Goal: Task Accomplishment & Management: Use online tool/utility

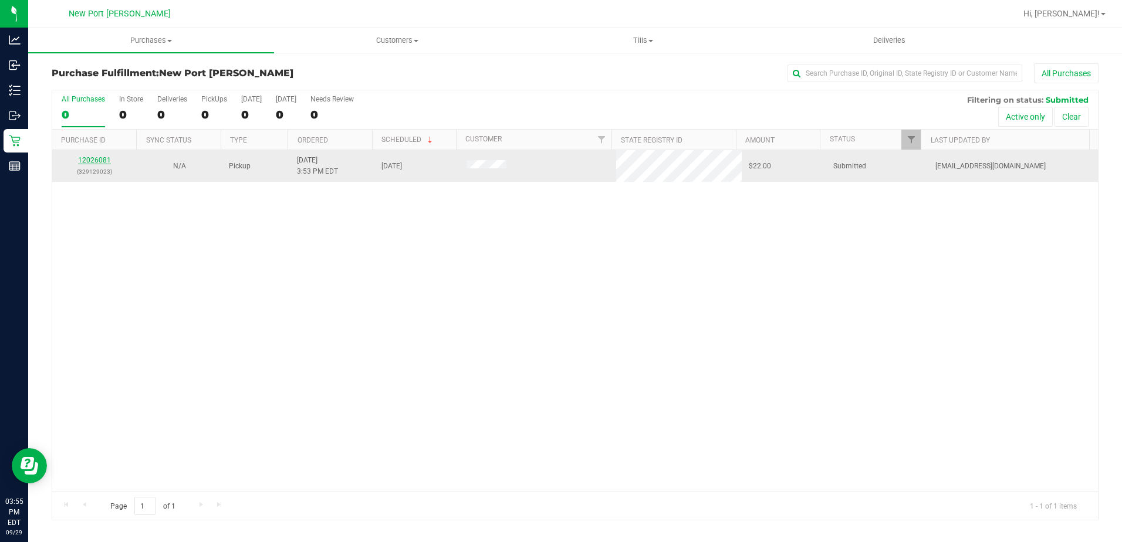
click at [94, 163] on link "12026081" at bounding box center [94, 160] width 33 height 8
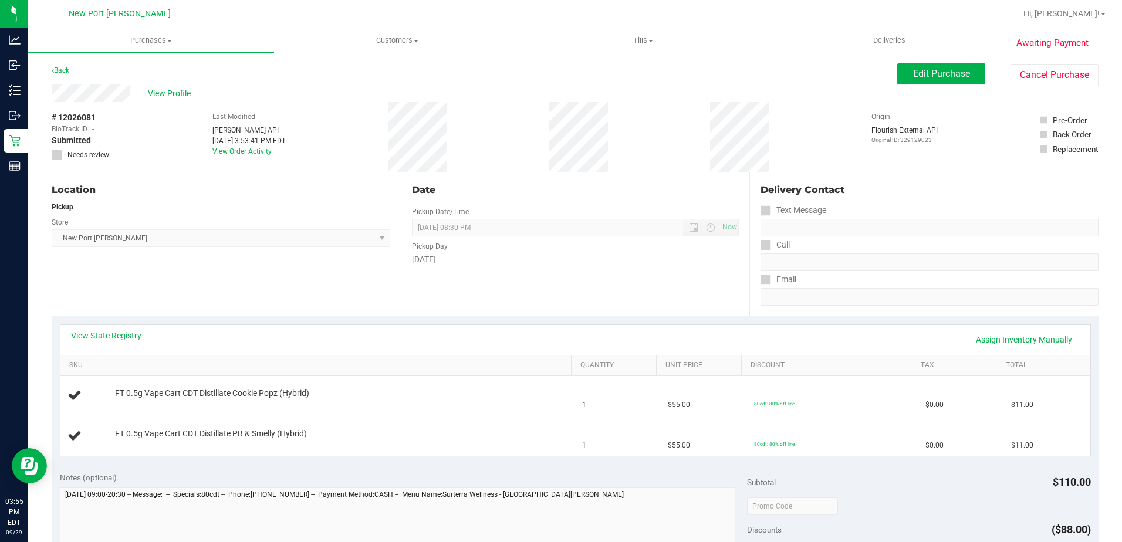
click at [109, 336] on link "View State Registry" at bounding box center [106, 336] width 70 height 12
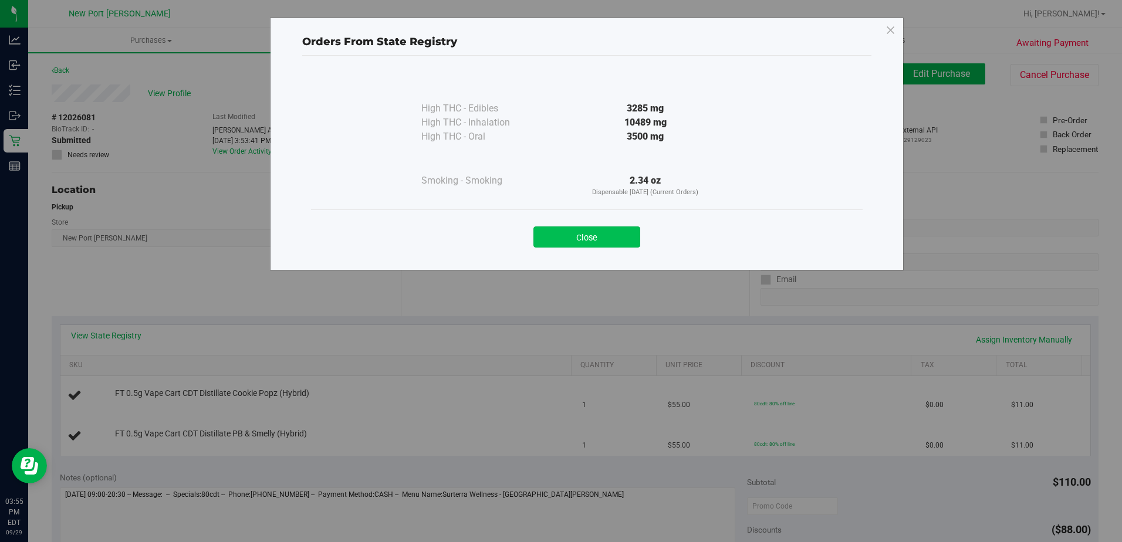
click at [575, 242] on button "Close" at bounding box center [586, 237] width 107 height 21
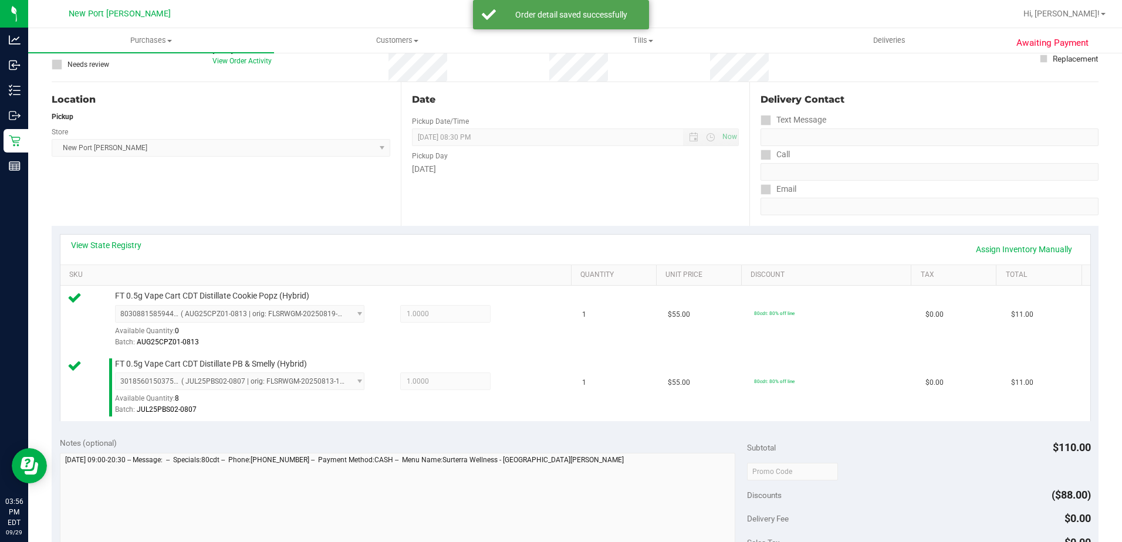
scroll to position [235, 0]
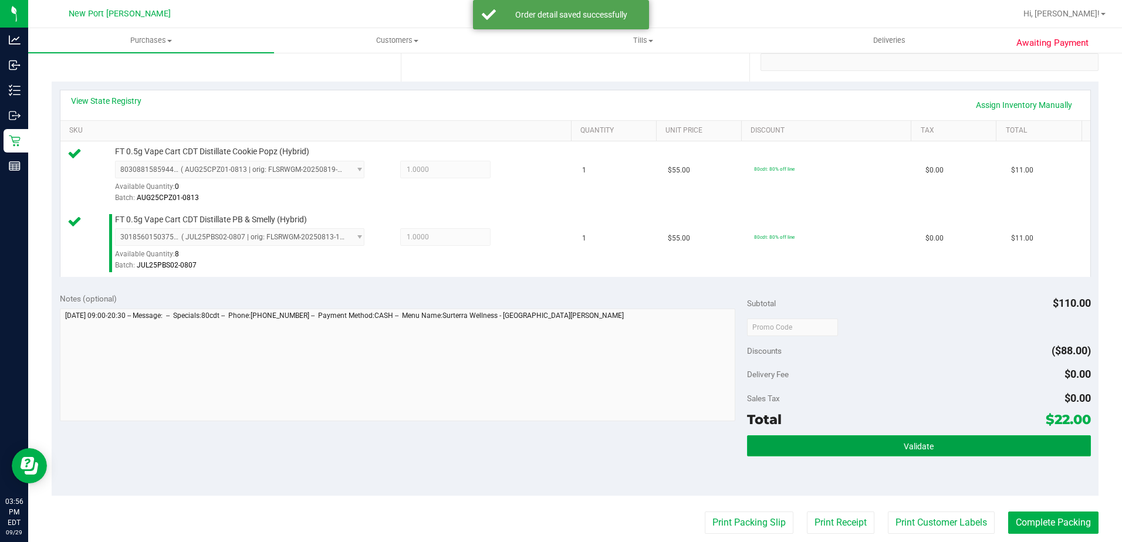
click at [891, 446] on button "Validate" at bounding box center [919, 445] width 344 height 21
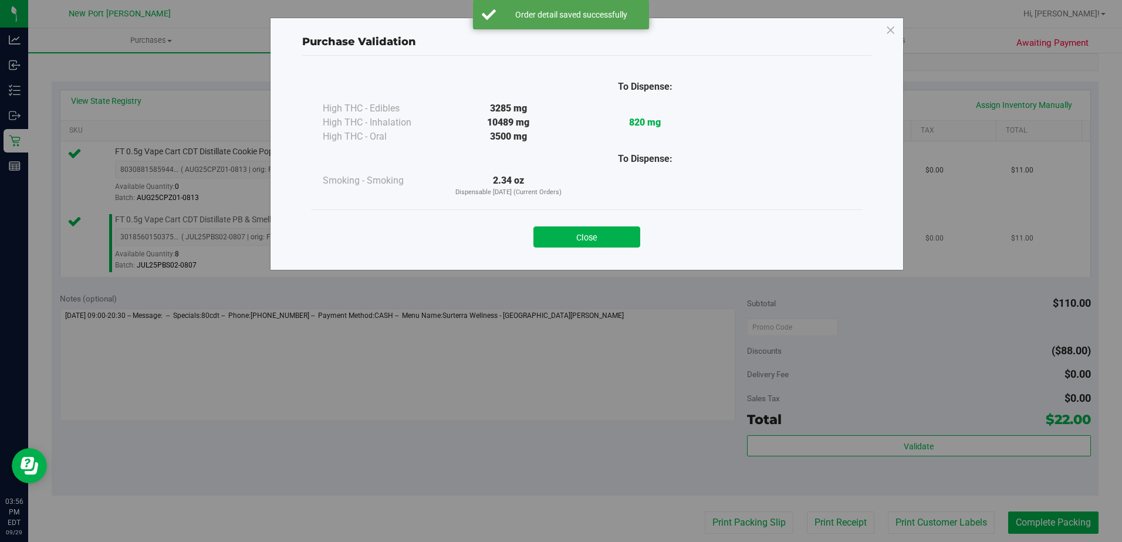
drag, startPoint x: 572, startPoint y: 231, endPoint x: 591, endPoint y: 229, distance: 18.9
click at [573, 231] on button "Close" at bounding box center [586, 237] width 107 height 21
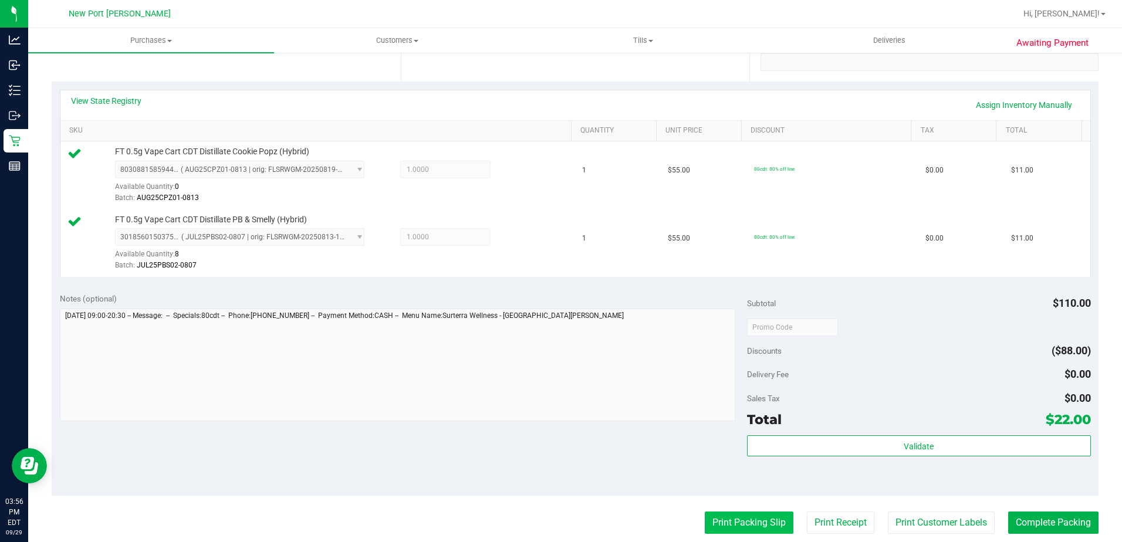
click at [748, 512] on button "Print Packing Slip" at bounding box center [749, 523] width 89 height 22
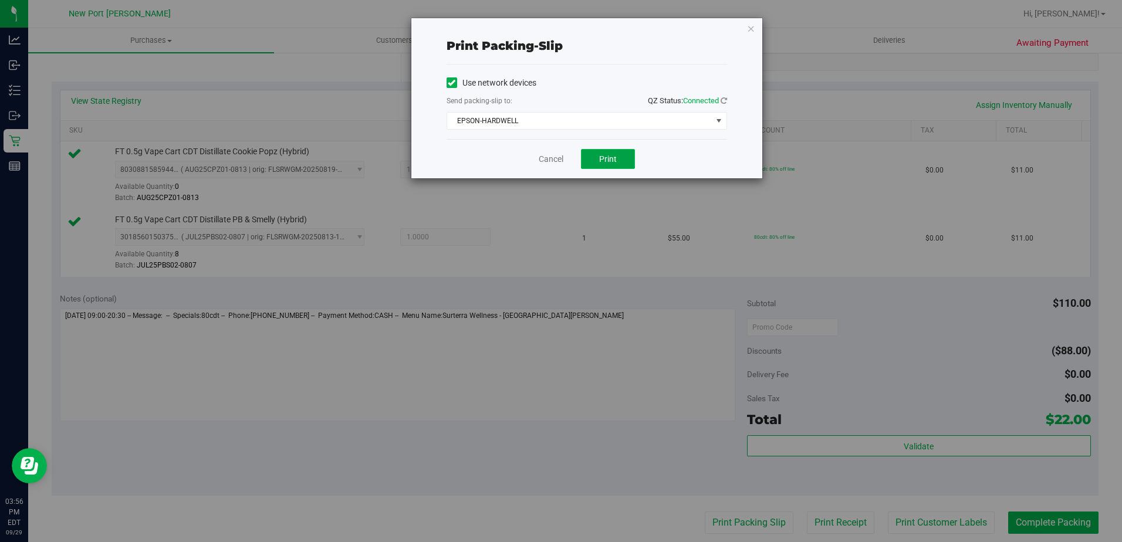
click at [594, 160] on button "Print" at bounding box center [608, 159] width 54 height 20
click at [556, 161] on link "Cancel" at bounding box center [551, 159] width 25 height 12
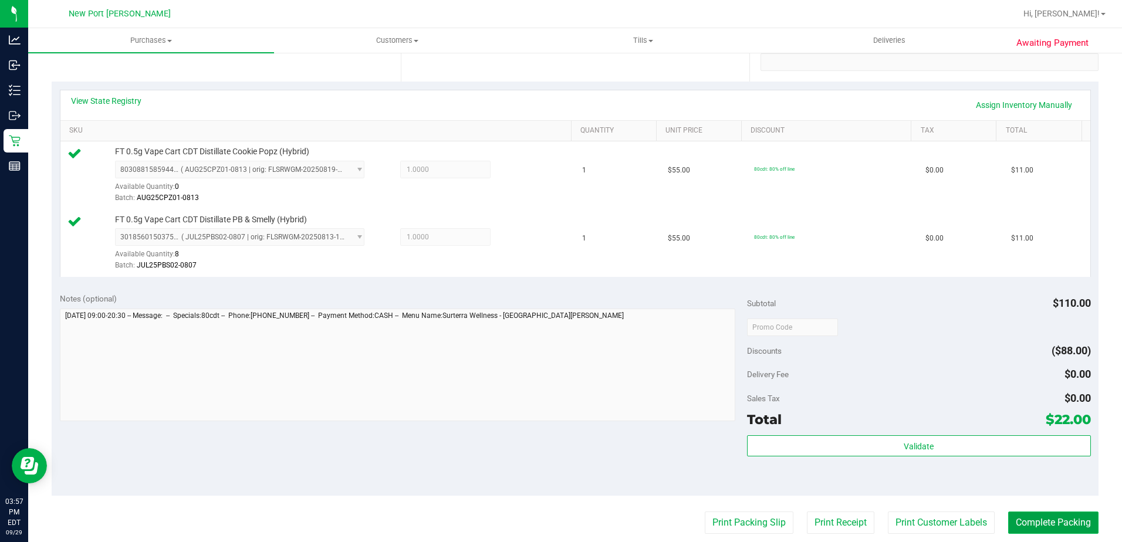
click at [1025, 525] on button "Complete Packing" at bounding box center [1053, 523] width 90 height 22
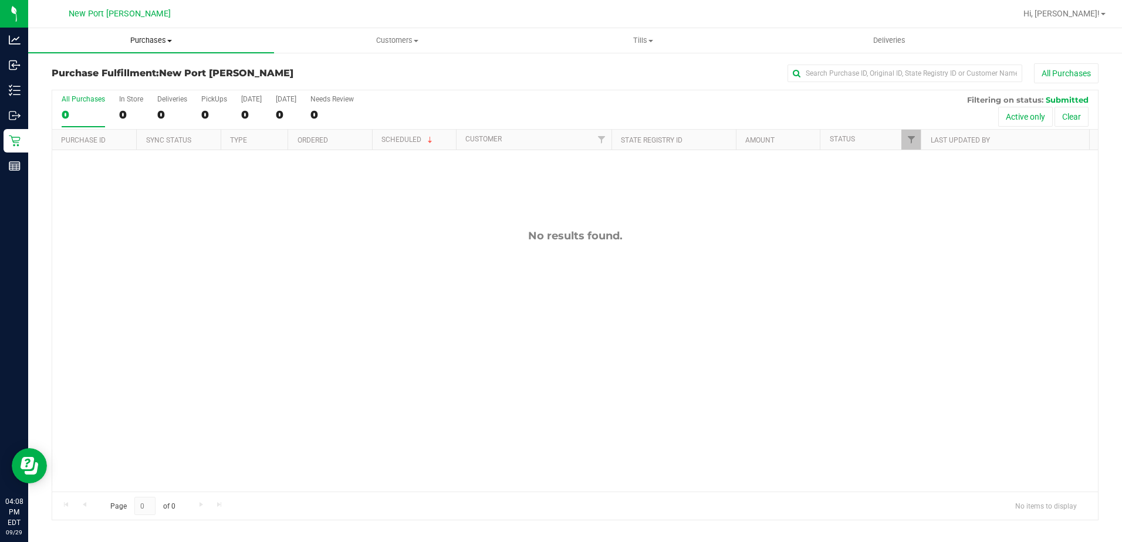
click at [135, 45] on span "Purchases" at bounding box center [151, 40] width 246 height 11
click at [118, 88] on li "Fulfillment" at bounding box center [151, 85] width 246 height 14
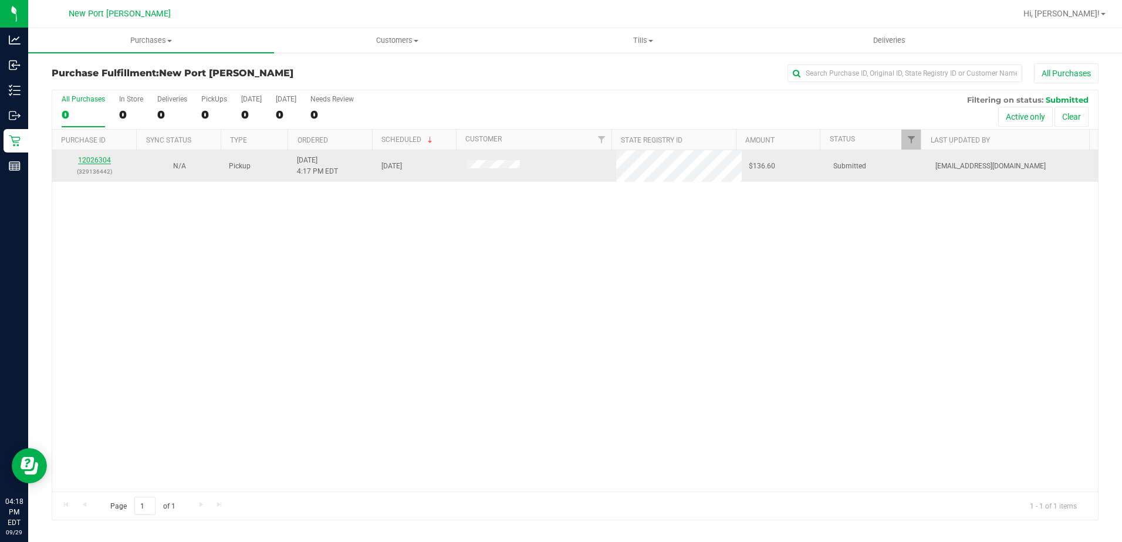
click at [92, 157] on link "12026304" at bounding box center [94, 160] width 33 height 8
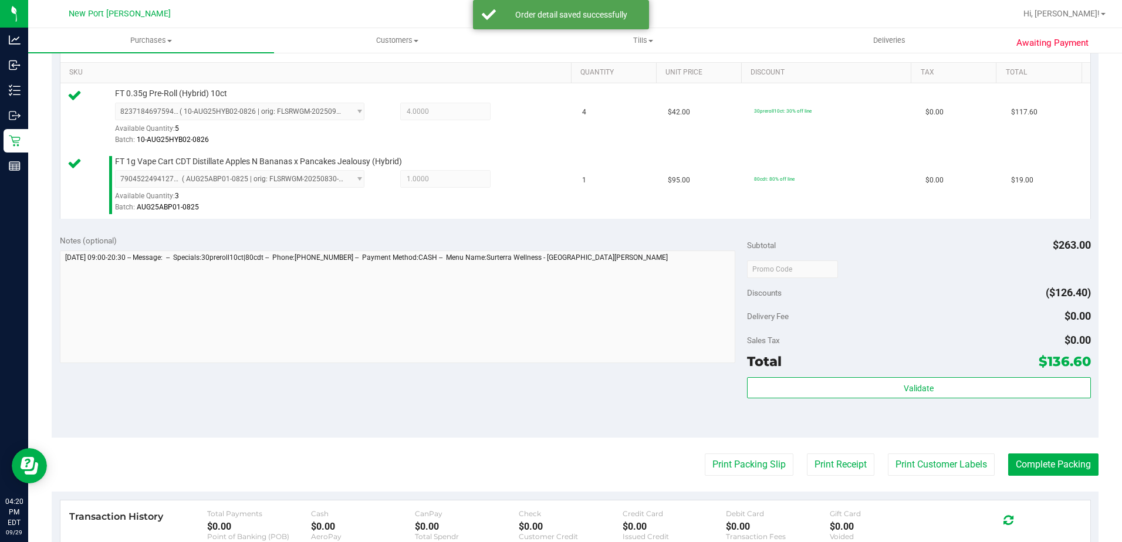
scroll to position [293, 0]
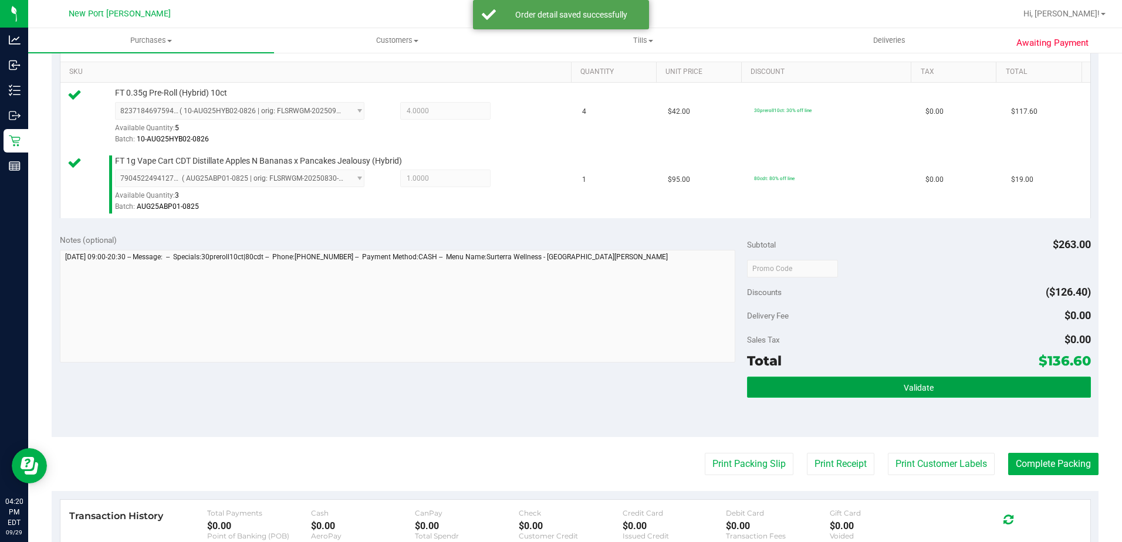
click at [799, 380] on button "Validate" at bounding box center [919, 387] width 344 height 21
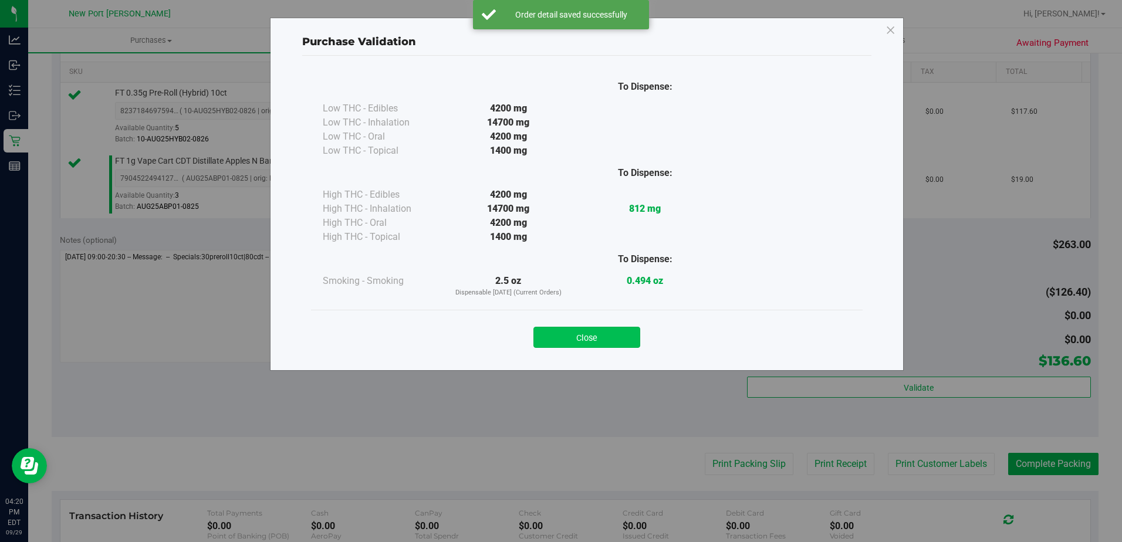
click at [629, 334] on button "Close" at bounding box center [586, 337] width 107 height 21
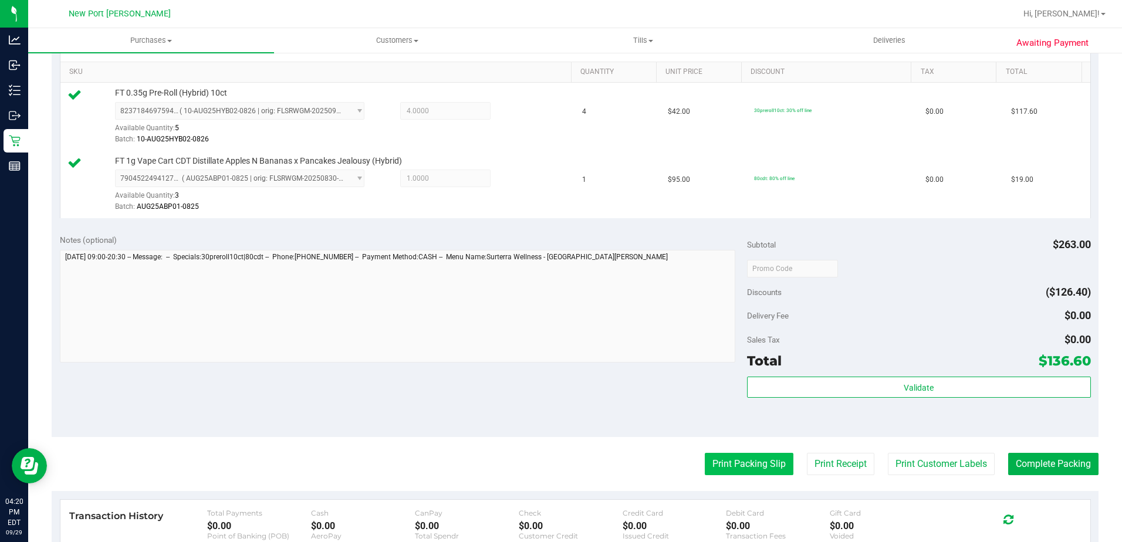
click at [705, 459] on button "Print Packing Slip" at bounding box center [749, 464] width 89 height 22
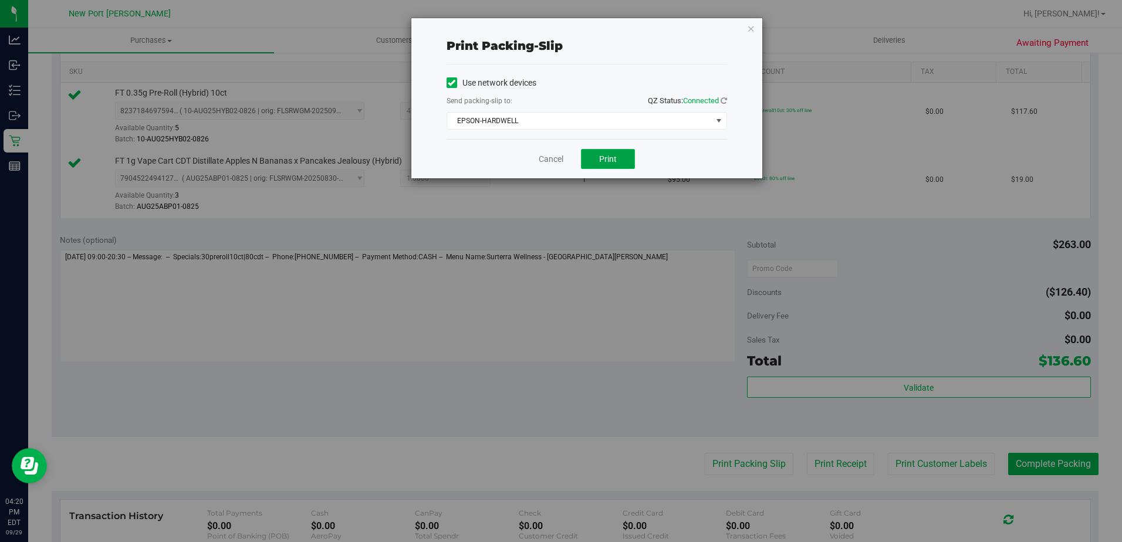
click at [620, 151] on button "Print" at bounding box center [608, 159] width 54 height 20
click at [550, 165] on div "Cancel Print" at bounding box center [587, 158] width 280 height 39
click at [549, 161] on link "Cancel" at bounding box center [551, 159] width 25 height 12
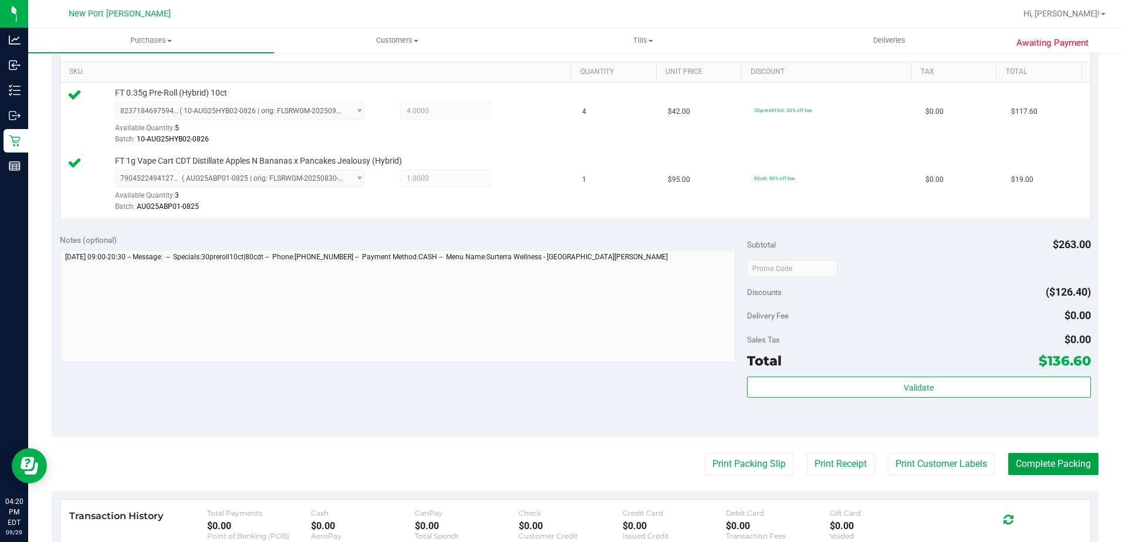
click at [1030, 469] on button "Complete Packing" at bounding box center [1053, 464] width 90 height 22
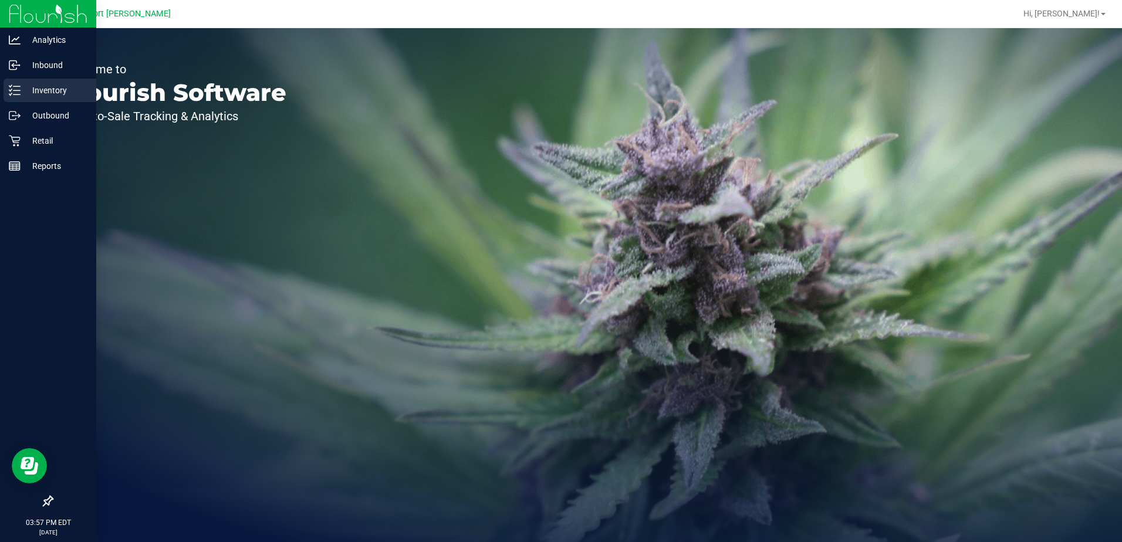
click at [46, 88] on p "Inventory" at bounding box center [56, 90] width 70 height 14
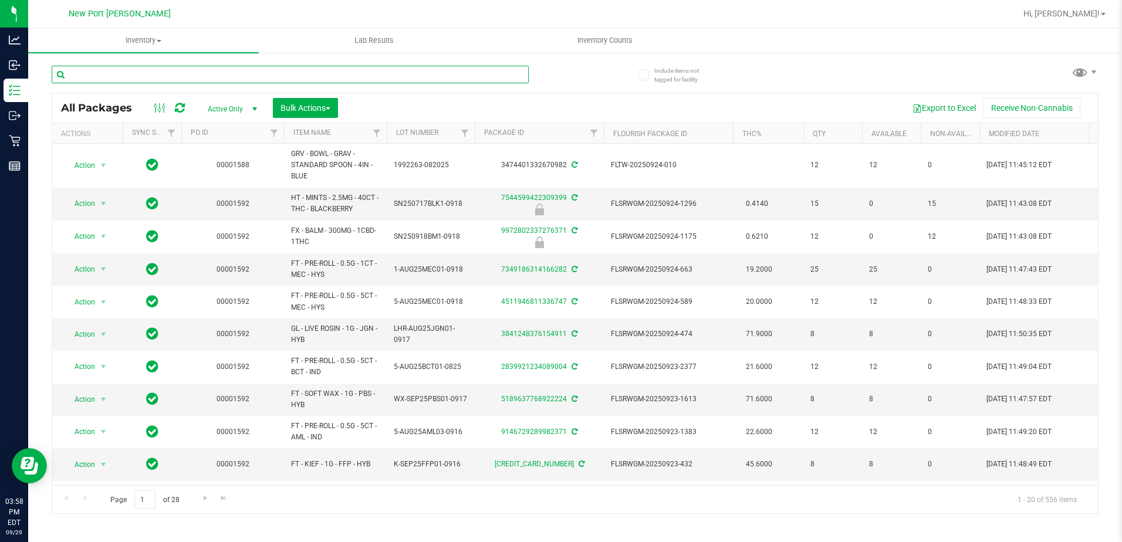
click at [129, 73] on input "text" at bounding box center [290, 75] width 477 height 18
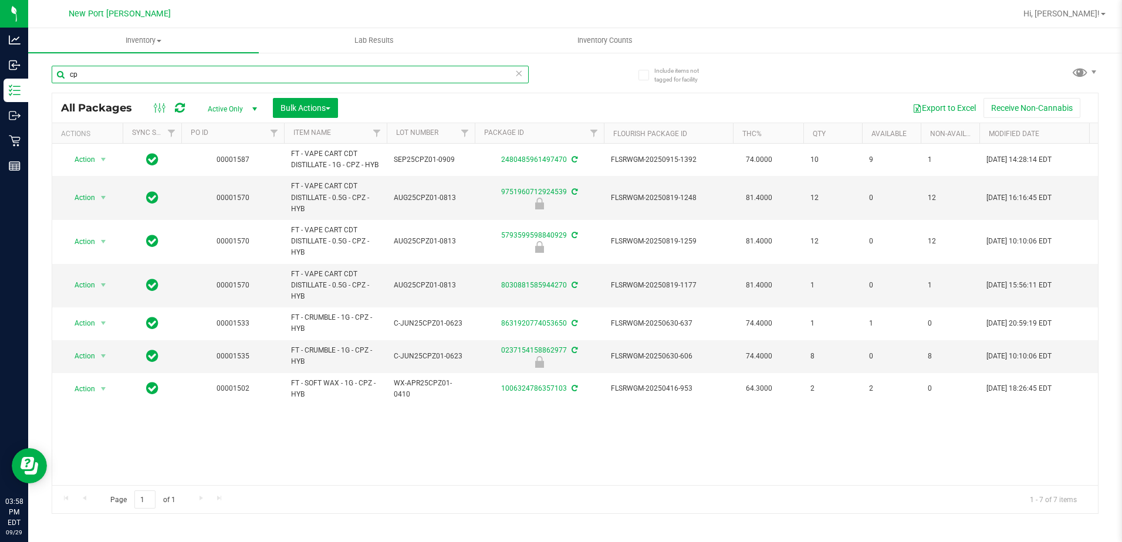
type input "c"
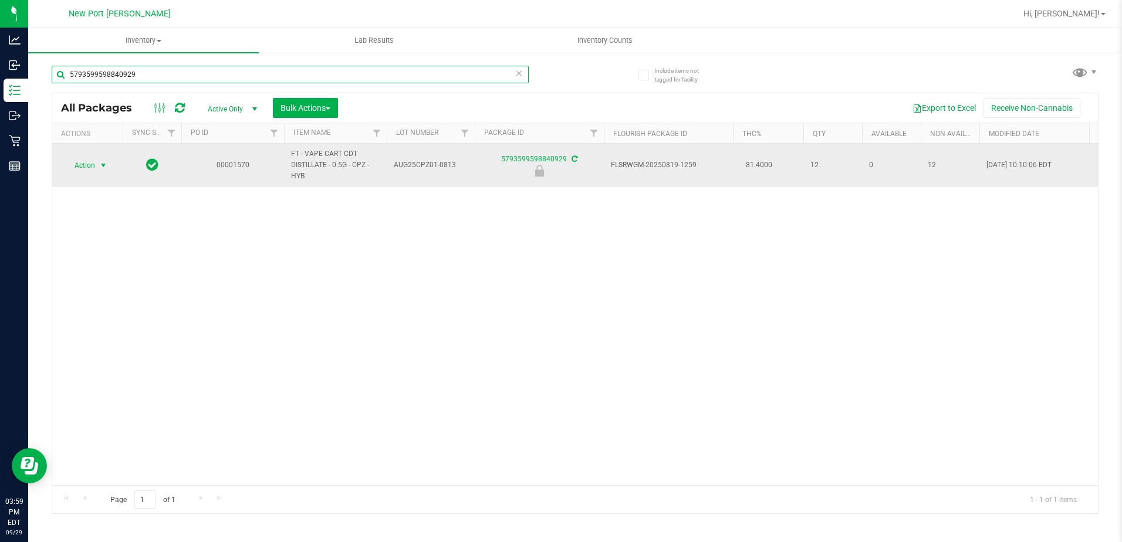
type input "5793599598840929"
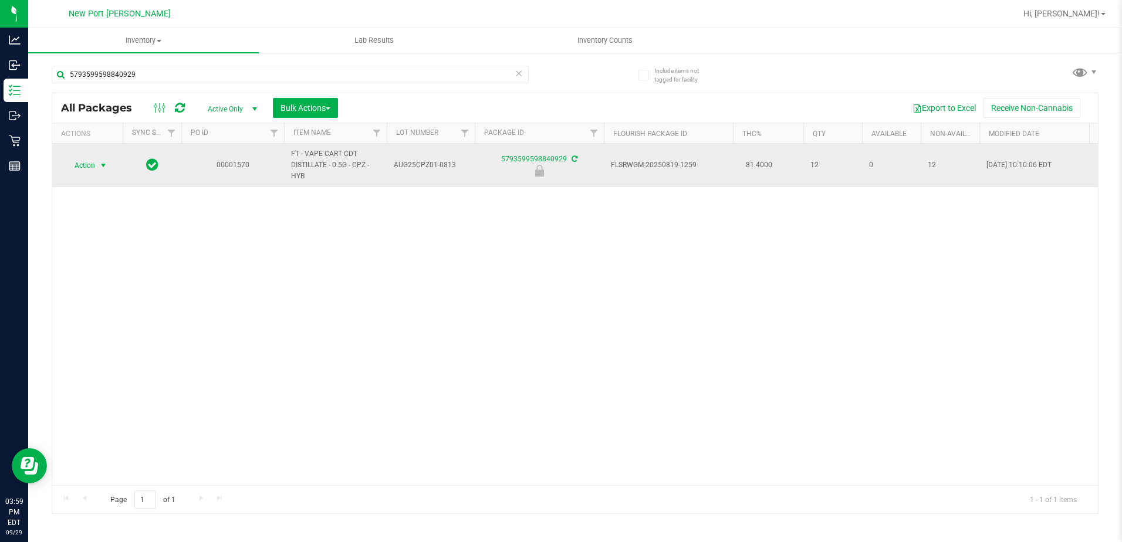
click at [103, 166] on span "select" at bounding box center [103, 165] width 9 height 9
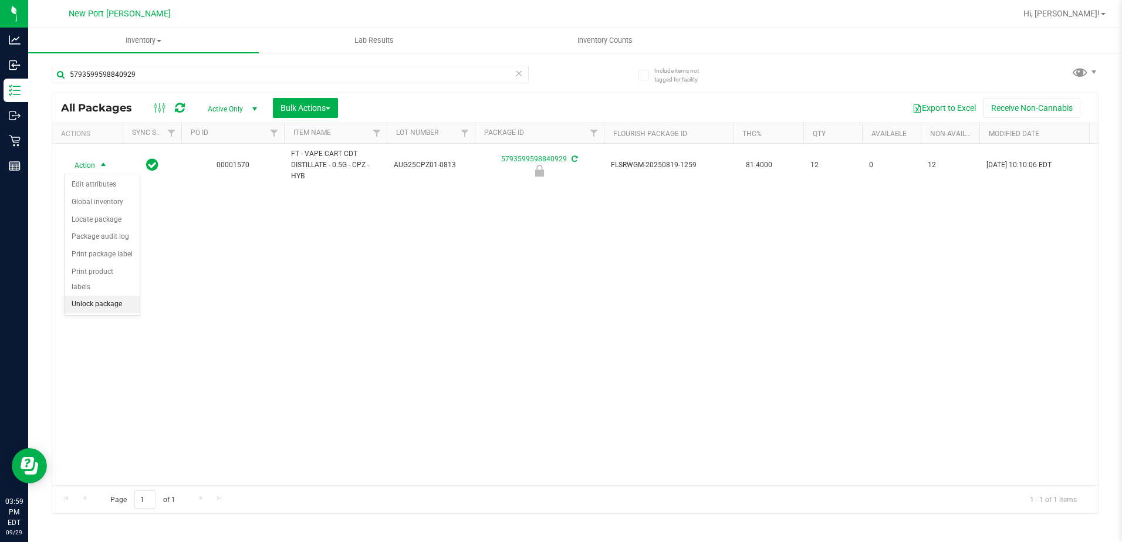
click at [113, 296] on li "Unlock package" at bounding box center [102, 305] width 75 height 18
